Goal: Ask a question

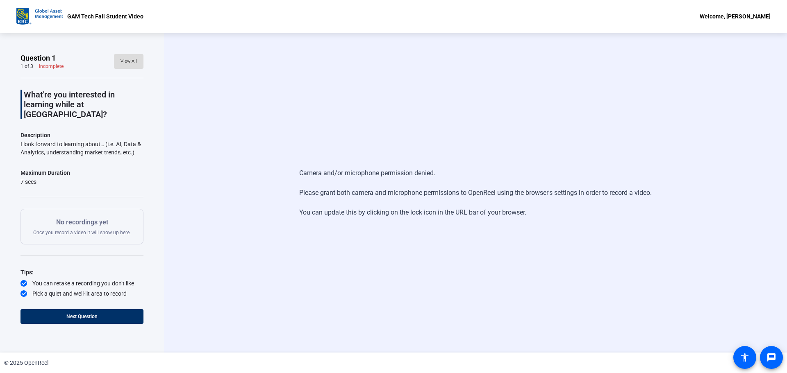
click at [130, 62] on span "View All" at bounding box center [128, 61] width 16 height 12
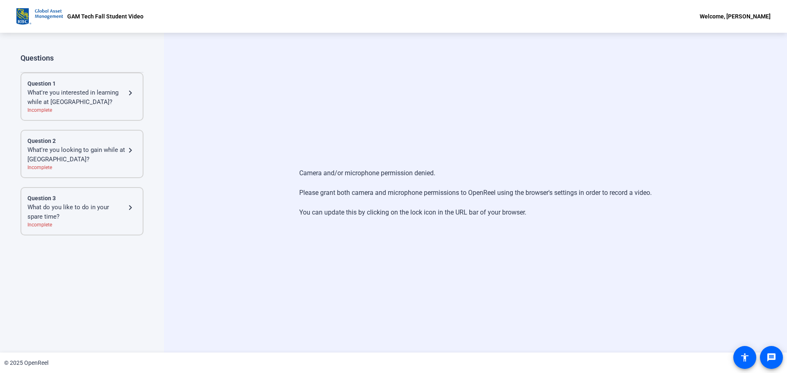
click at [79, 97] on div "What're you interested in learning while at [GEOGRAPHIC_DATA]?" at bounding box center [76, 97] width 98 height 18
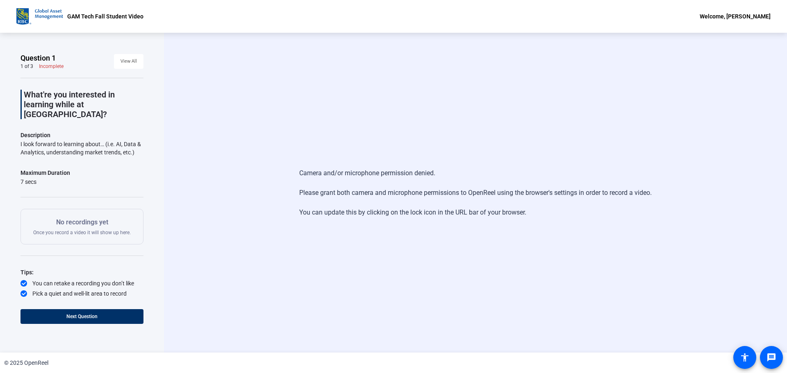
drag, startPoint x: 142, startPoint y: 144, endPoint x: 19, endPoint y: 93, distance: 133.0
click at [19, 93] on div "Question 1 1 of 3 Incomplete View All What're you interested in learning while …" at bounding box center [82, 193] width 164 height 320
copy div "What're you interested in learning while at [GEOGRAPHIC_DATA]? Description I lo…"
click at [128, 64] on span "View All" at bounding box center [128, 61] width 16 height 12
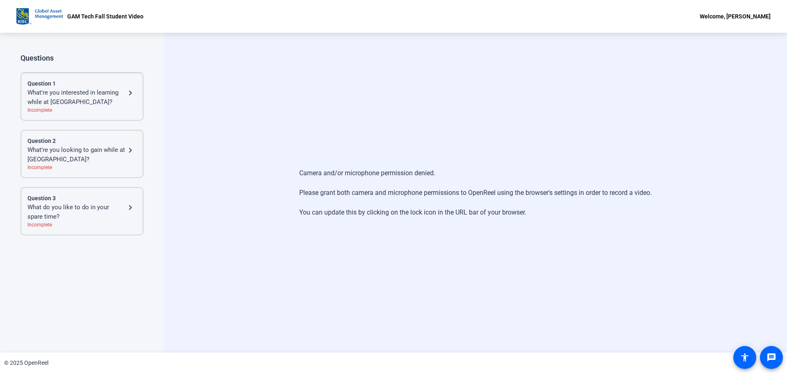
click at [89, 148] on div "What're you looking to gain while at [GEOGRAPHIC_DATA]?" at bounding box center [76, 154] width 98 height 18
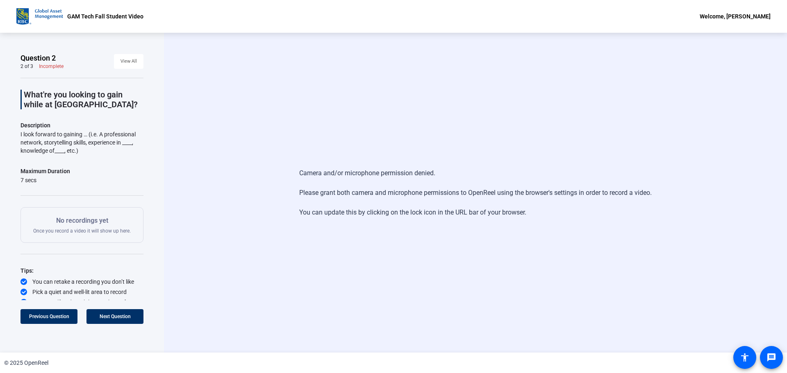
drag, startPoint x: 23, startPoint y: 97, endPoint x: 84, endPoint y: 152, distance: 82.1
click at [84, 152] on div "What're you looking to gain while at [GEOGRAPHIC_DATA]? Description I look forw…" at bounding box center [81, 192] width 123 height 229
copy div "What're you looking to gain while at [GEOGRAPHIC_DATA]? Description I look forw…"
click at [129, 64] on span "View All" at bounding box center [128, 61] width 16 height 12
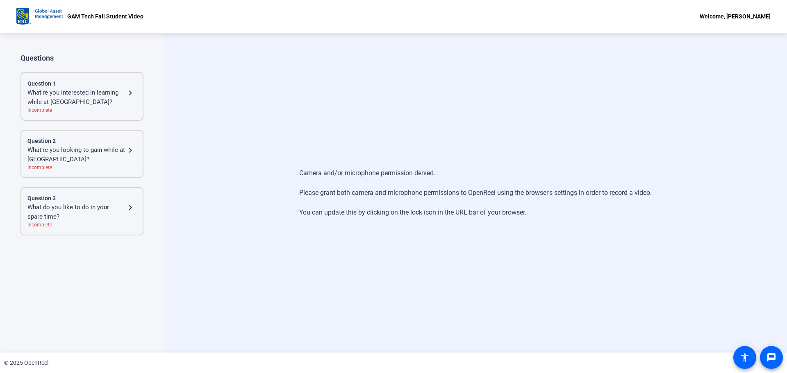
click at [75, 209] on div "What do you like to do in your spare time?" at bounding box center [76, 212] width 98 height 18
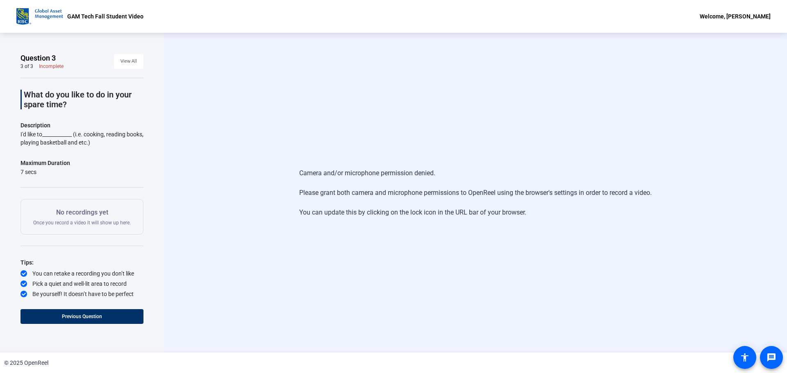
drag, startPoint x: 25, startPoint y: 93, endPoint x: 136, endPoint y: 148, distance: 124.8
click at [136, 148] on div "What do you like to do in your spare time? Description I'd like to____________ …" at bounding box center [81, 188] width 123 height 220
copy div "What do you like to do in your spare time? Description I'd like to____________ …"
click at [193, 164] on div "Camera and/or microphone permission denied. Please grant both camera and microp…" at bounding box center [475, 193] width 623 height 320
